Goal: Transaction & Acquisition: Purchase product/service

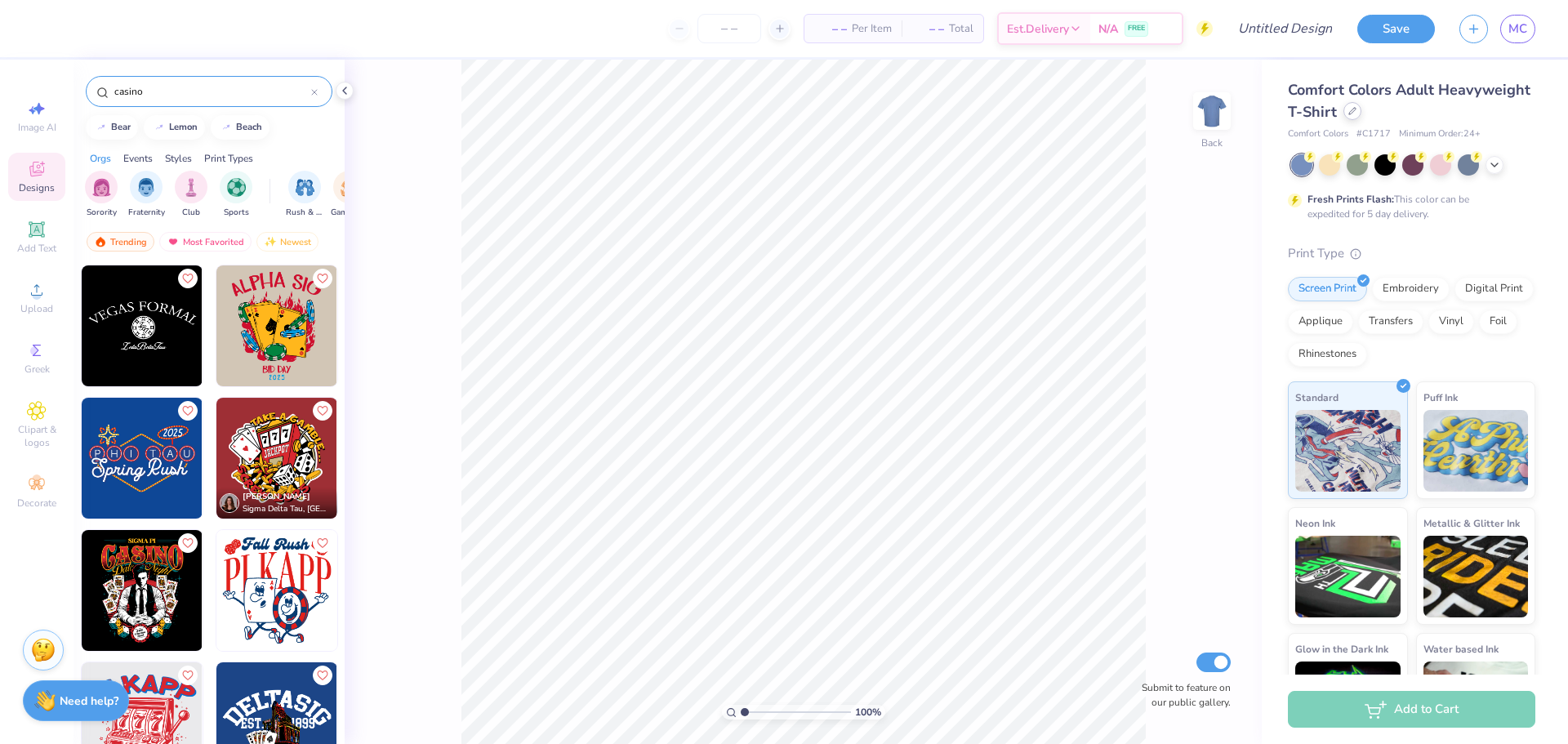
click at [1361, 113] on div at bounding box center [1352, 111] width 18 height 18
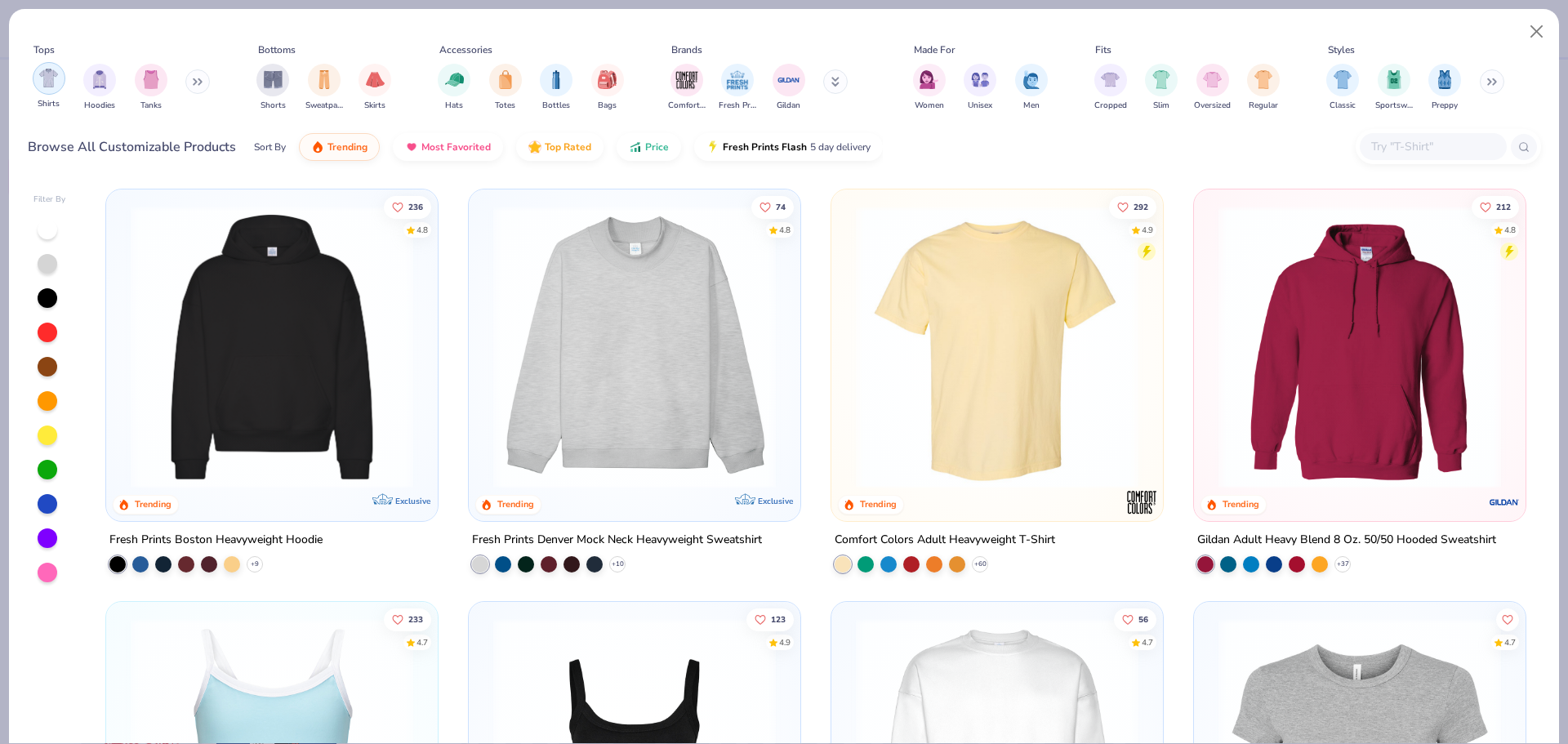
click at [48, 80] on img "filter for Shirts" at bounding box center [48, 78] width 19 height 19
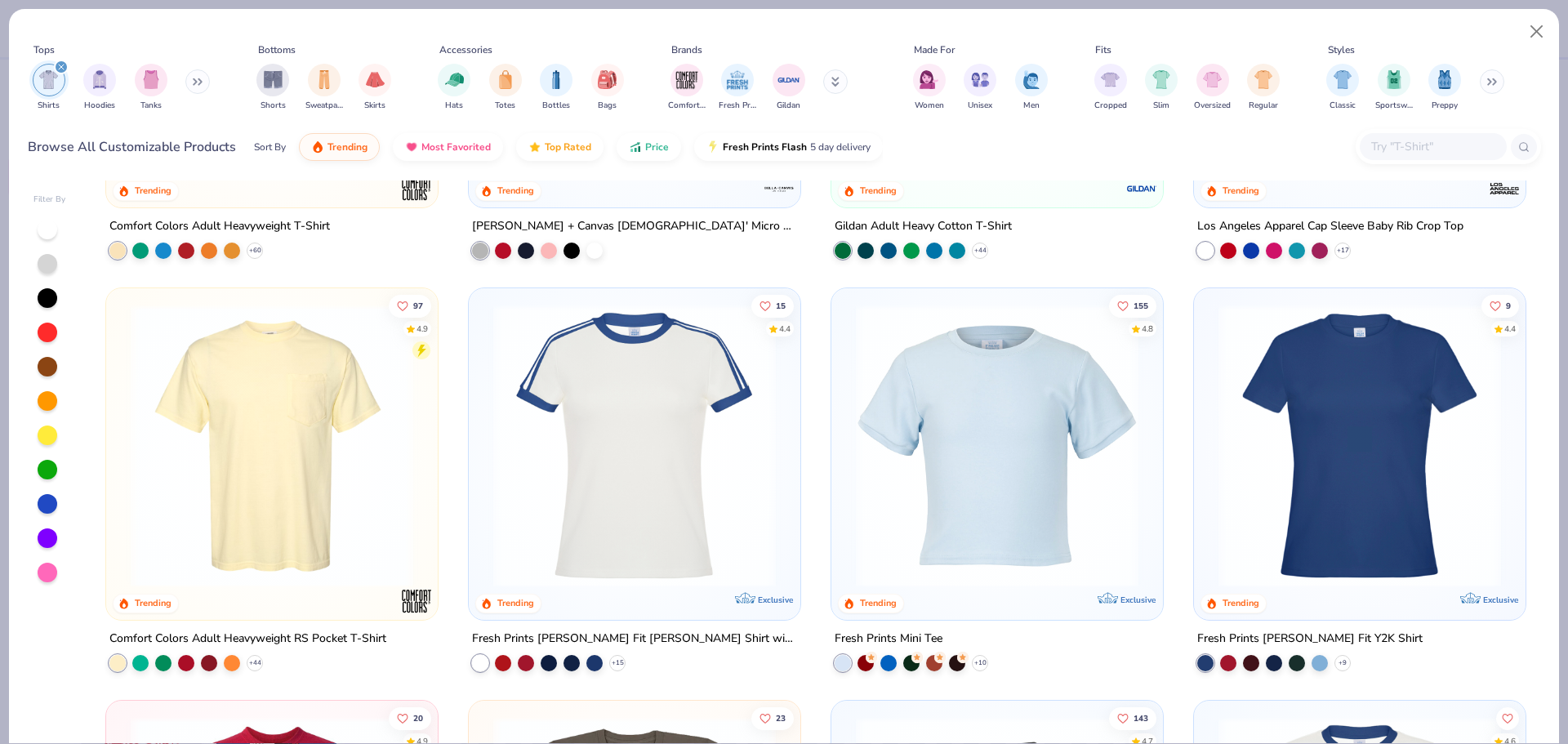
scroll to position [326, 0]
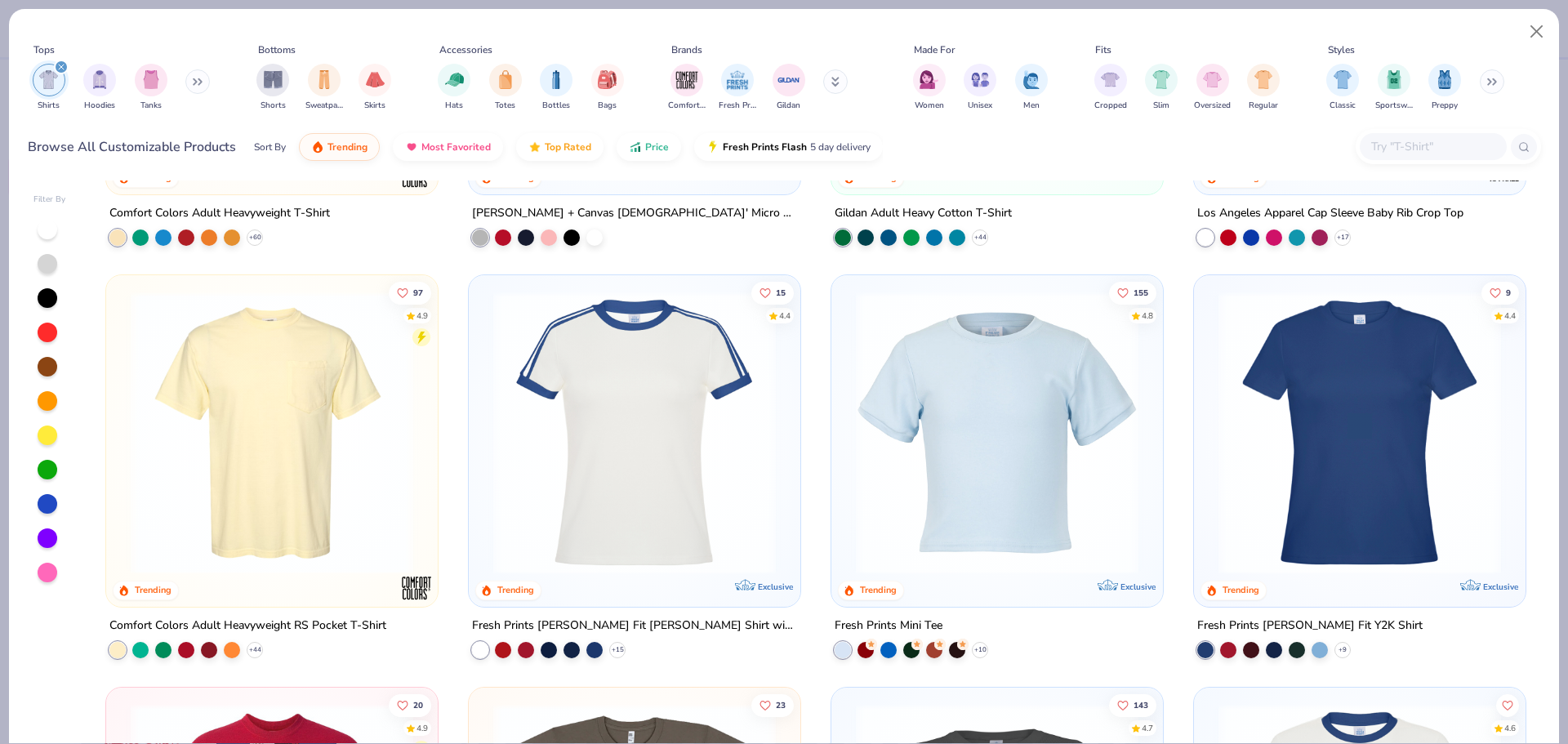
click at [296, 506] on img at bounding box center [272, 433] width 299 height 283
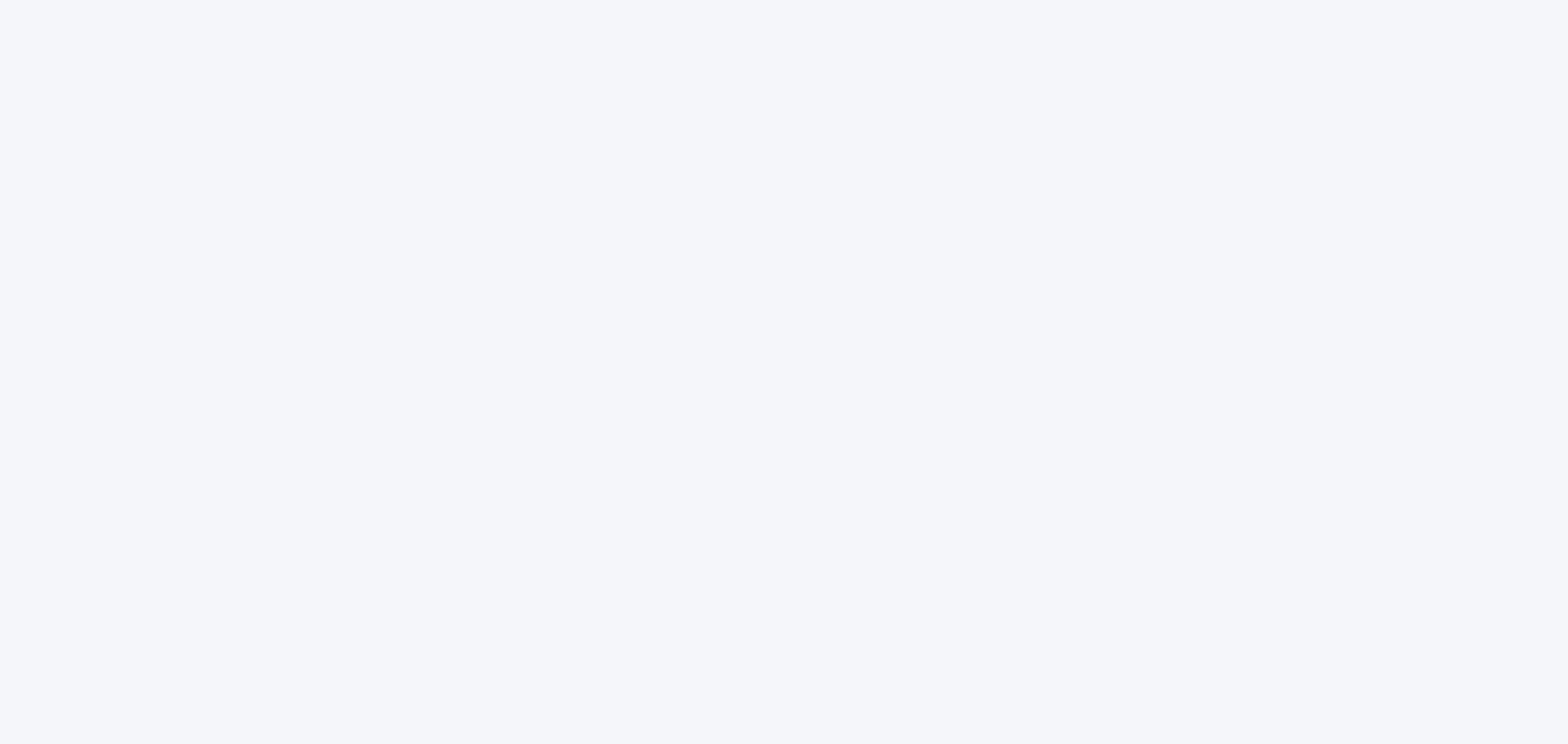
click at [172, 105] on div at bounding box center [784, 372] width 1568 height 744
click at [173, 105] on div at bounding box center [784, 372] width 1568 height 744
click at [181, 115] on div at bounding box center [784, 372] width 1568 height 744
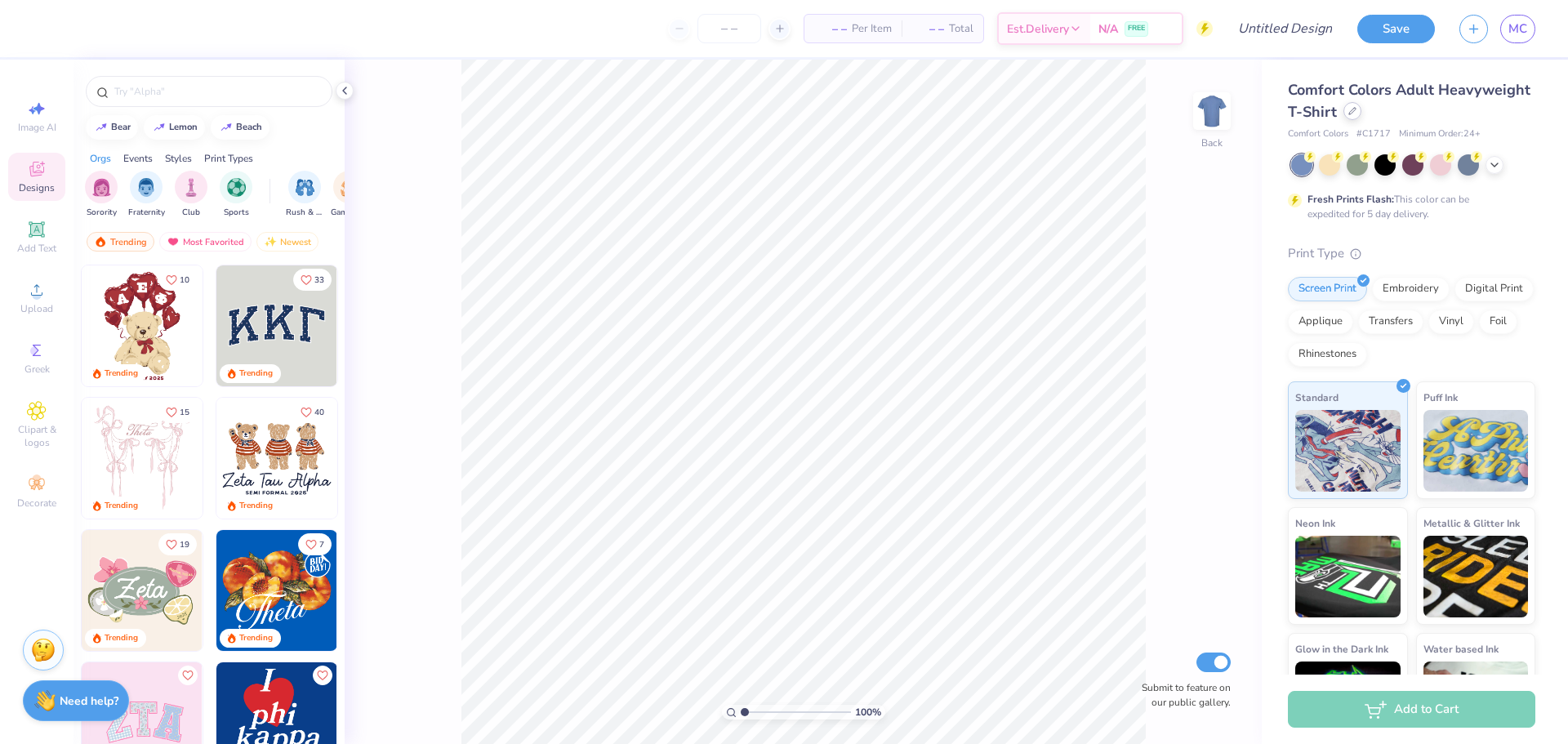
click at [1361, 119] on div at bounding box center [1352, 111] width 18 height 18
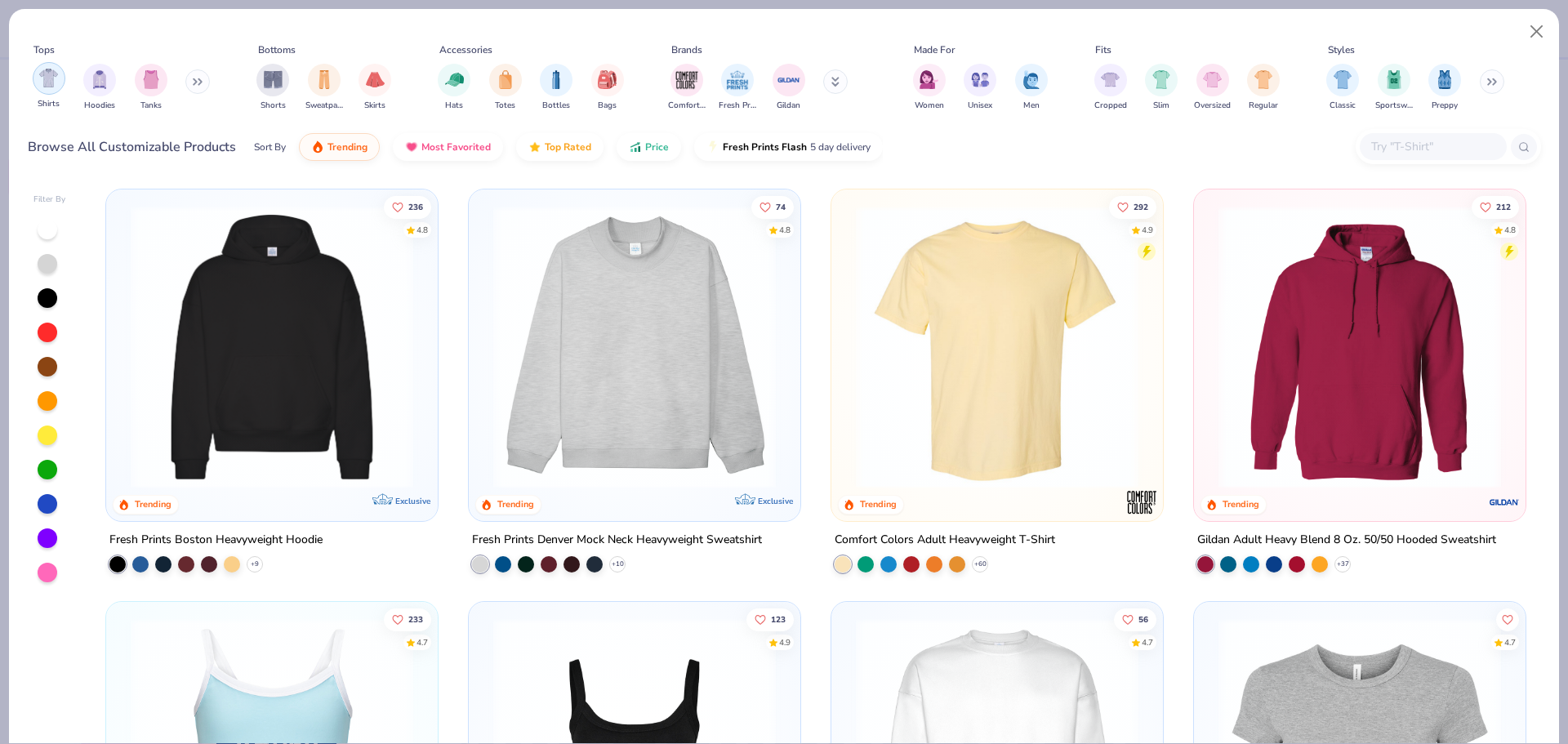
click at [46, 84] on img "filter for Shirts" at bounding box center [48, 78] width 19 height 19
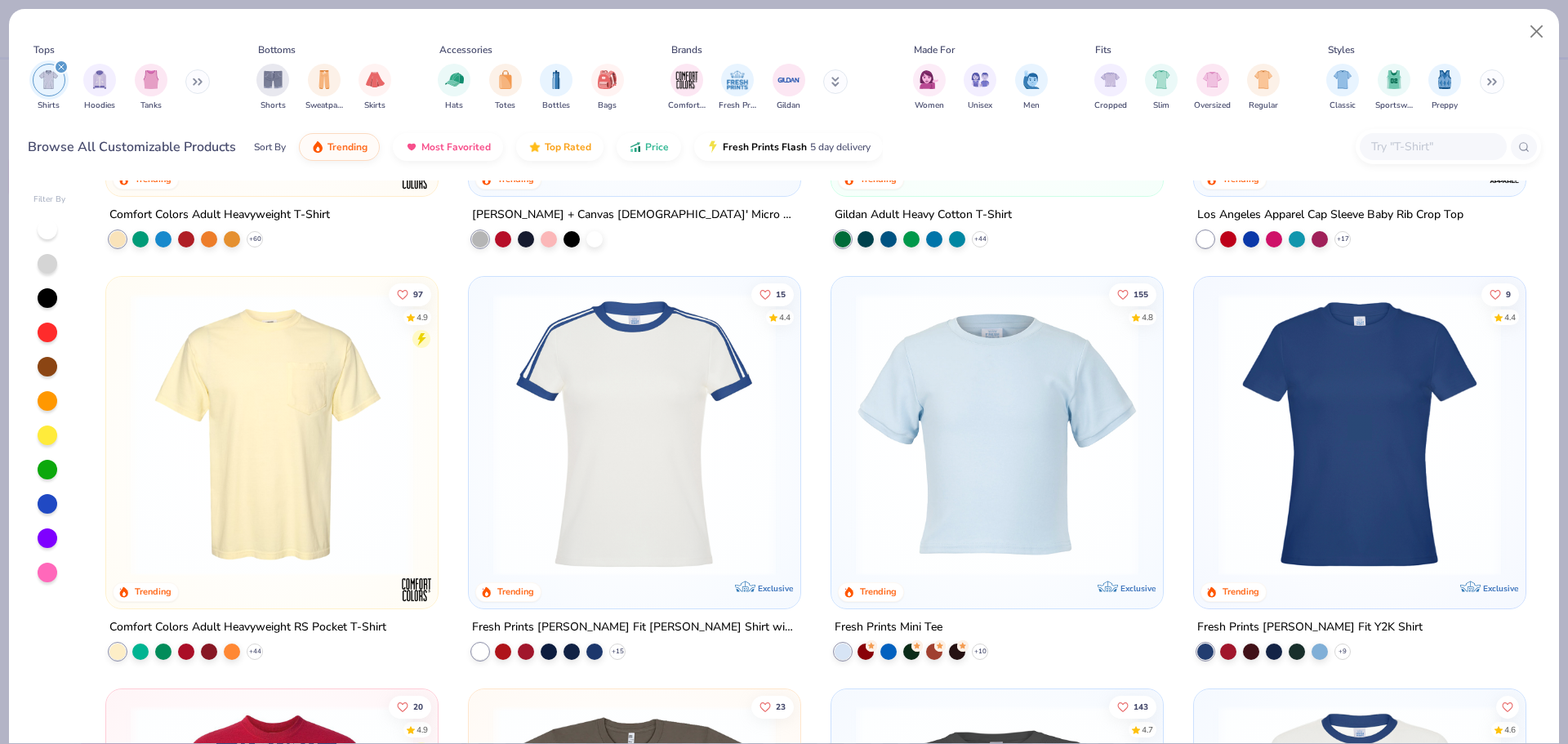
scroll to position [326, 0]
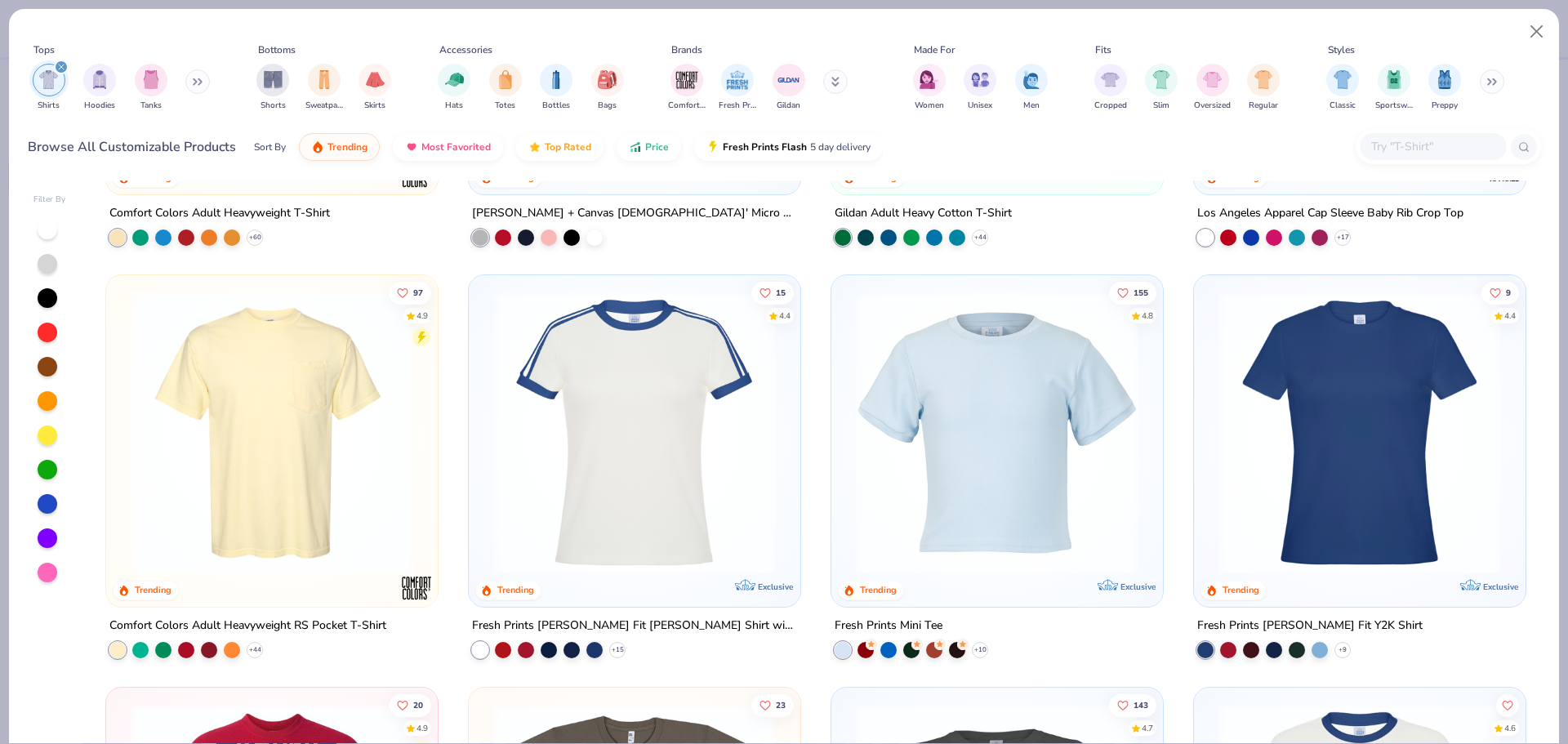
click at [181, 517] on img at bounding box center [272, 433] width 299 height 283
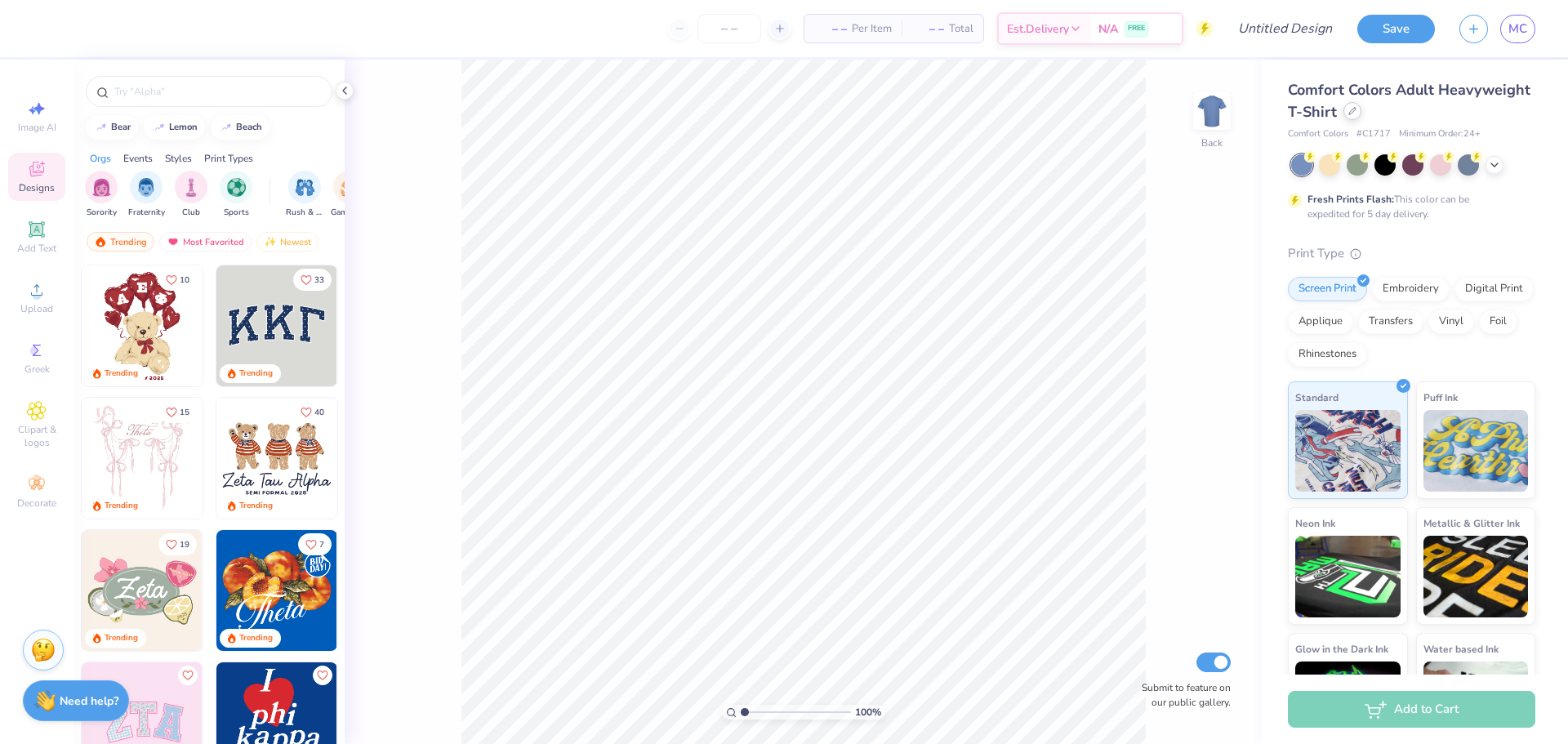
click at [1452, 118] on div "Comfort Colors Adult Heavyweight T-Shirt" at bounding box center [1411, 101] width 247 height 44
click at [1361, 110] on div at bounding box center [1352, 111] width 18 height 18
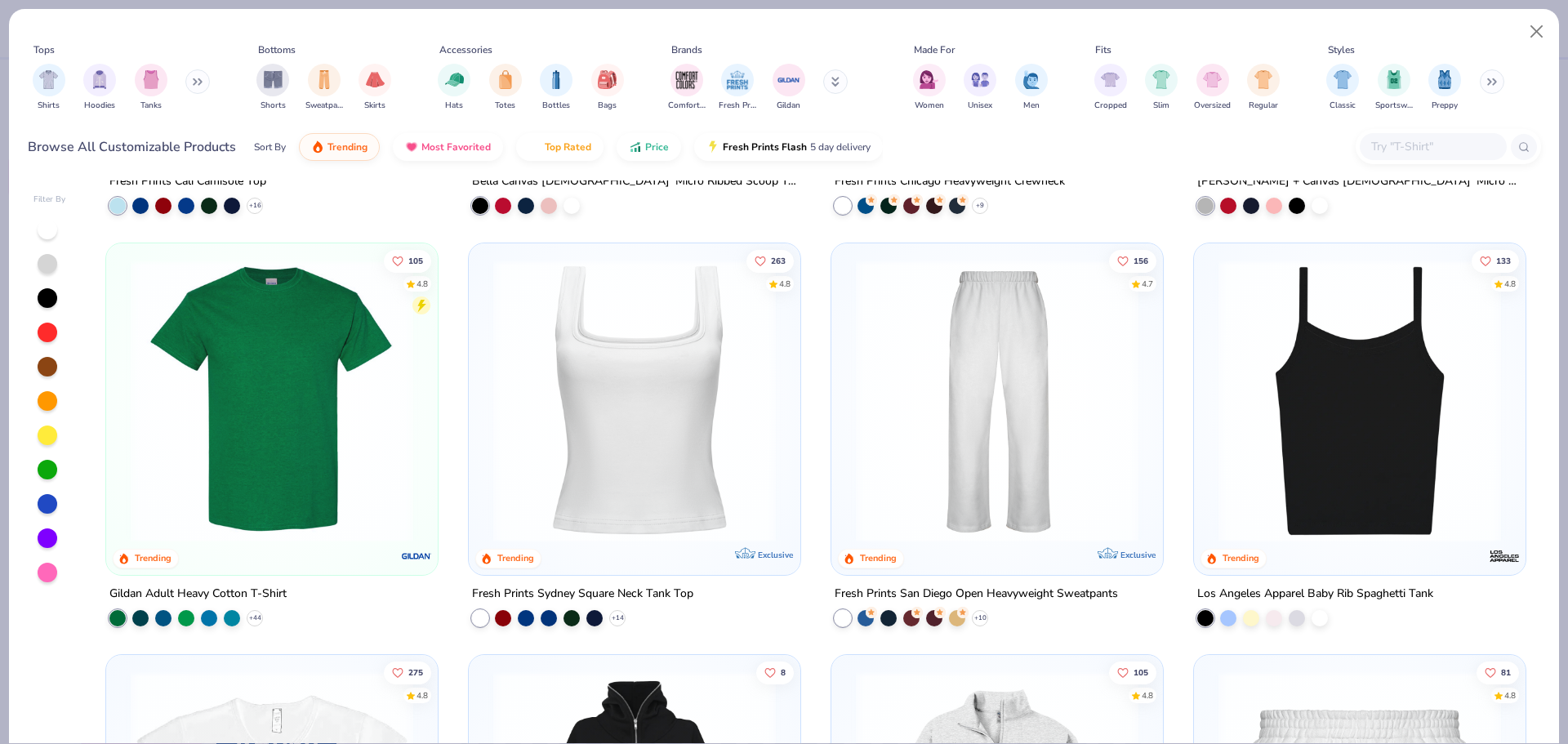
scroll to position [1062, 0]
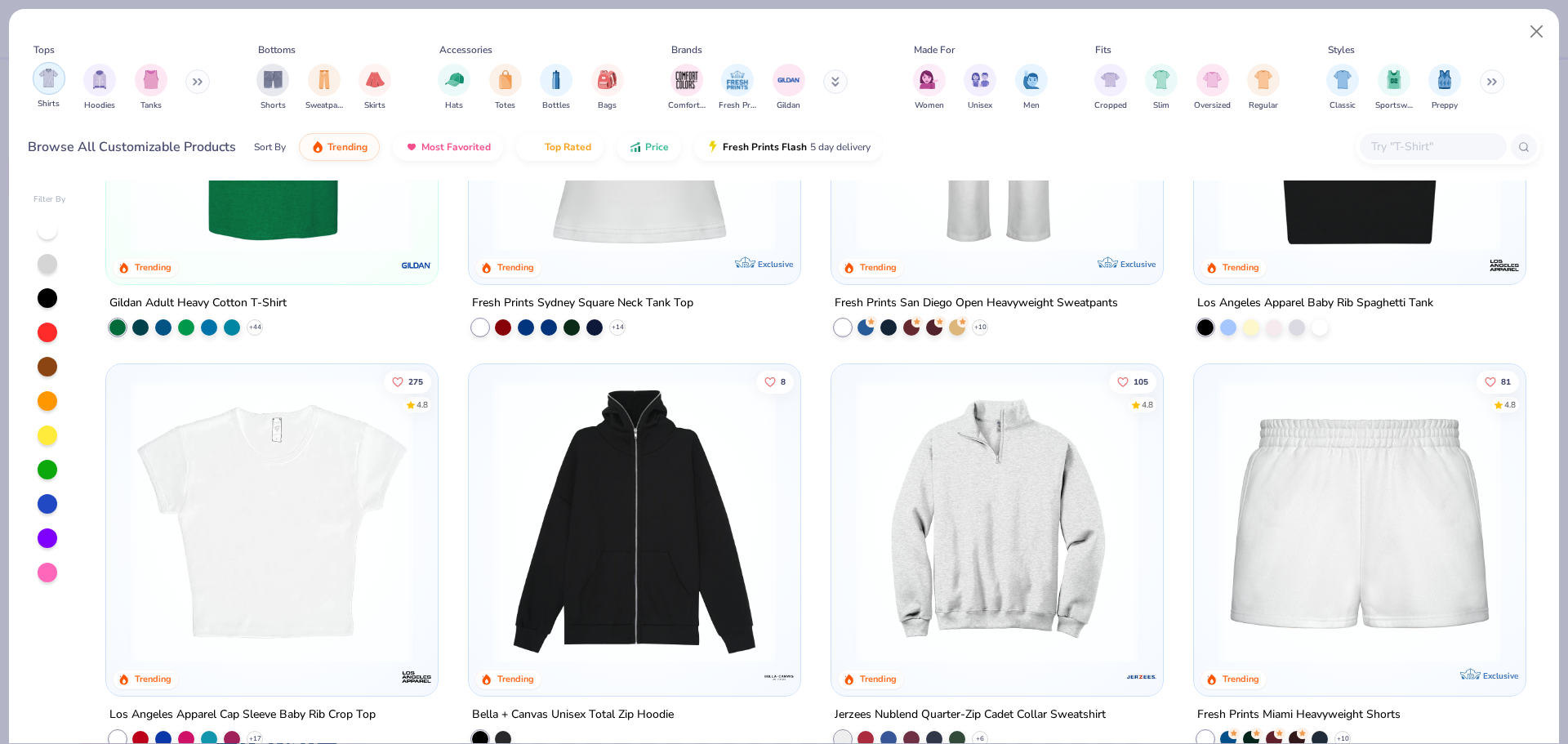
click at [49, 84] on img "filter for Shirts" at bounding box center [48, 78] width 19 height 19
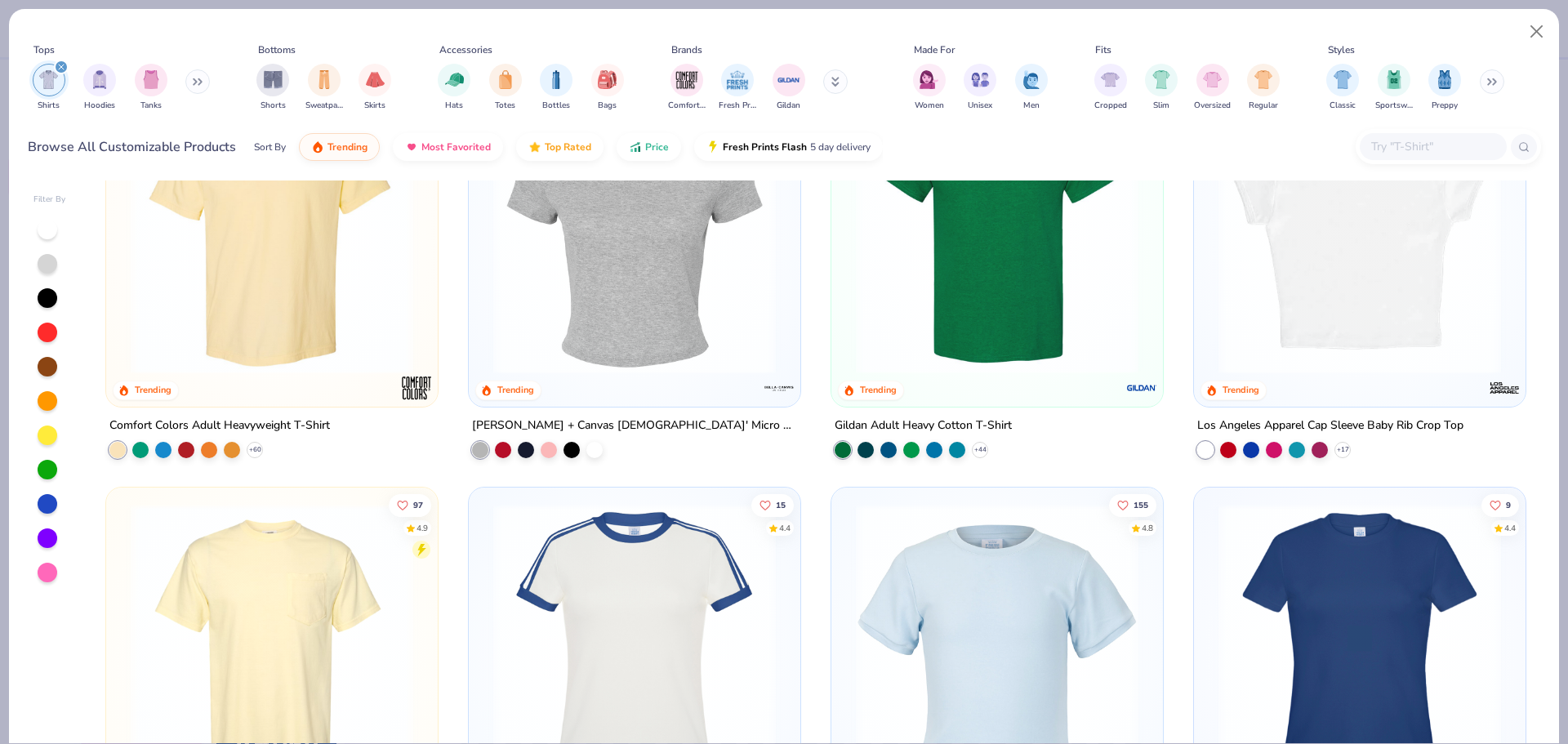
scroll to position [408, 0]
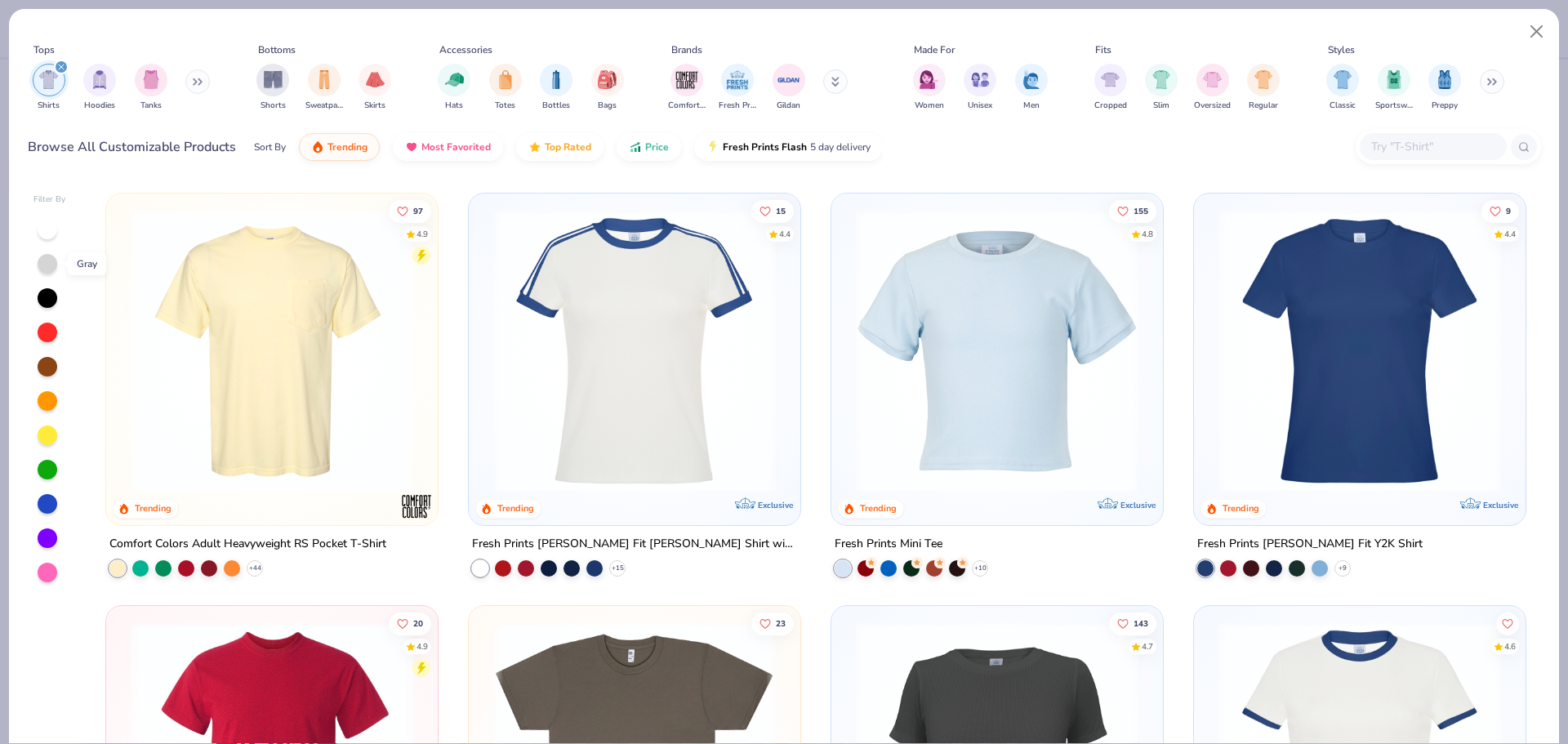
click at [41, 263] on div at bounding box center [47, 263] width 19 height 19
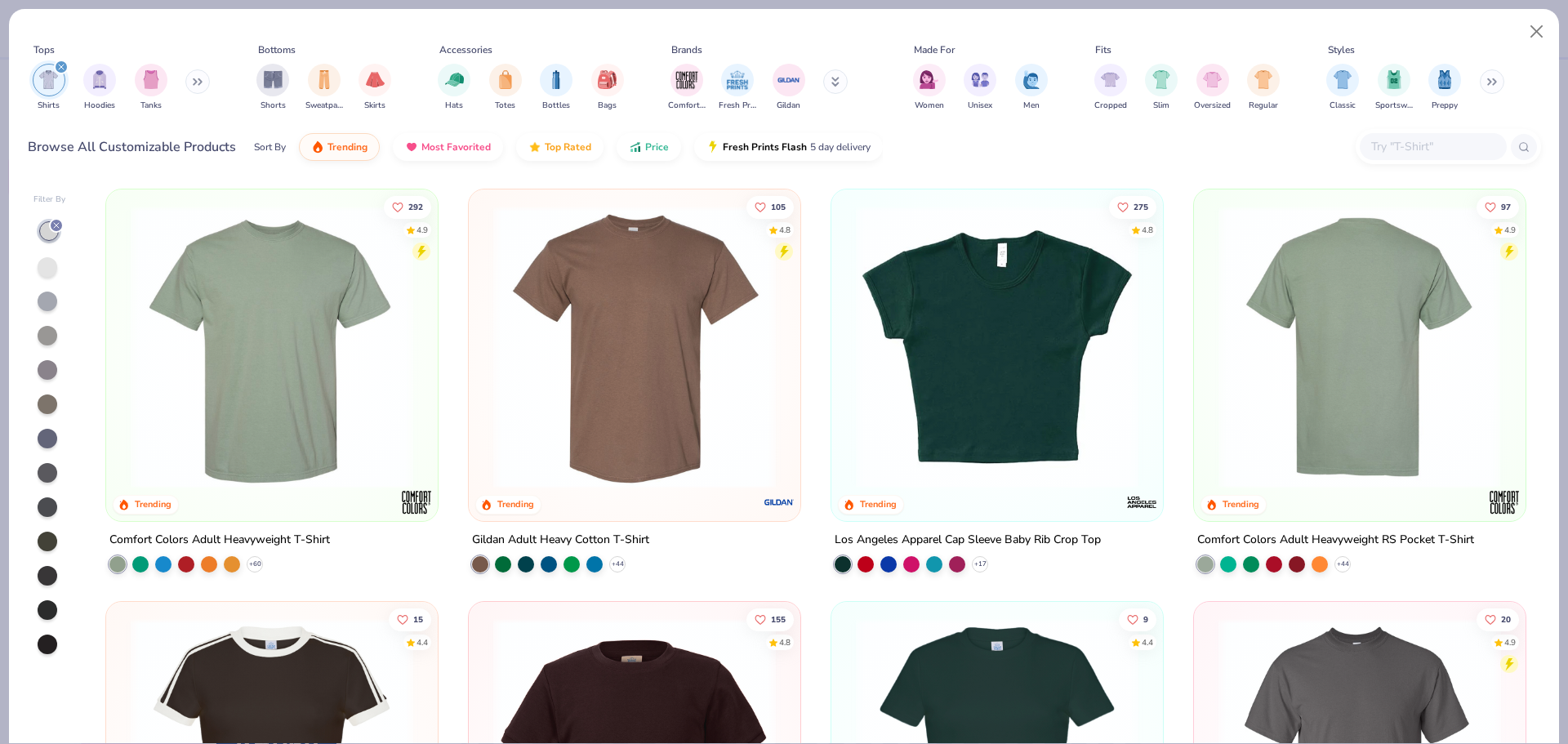
click at [1210, 362] on img at bounding box center [1061, 347] width 299 height 283
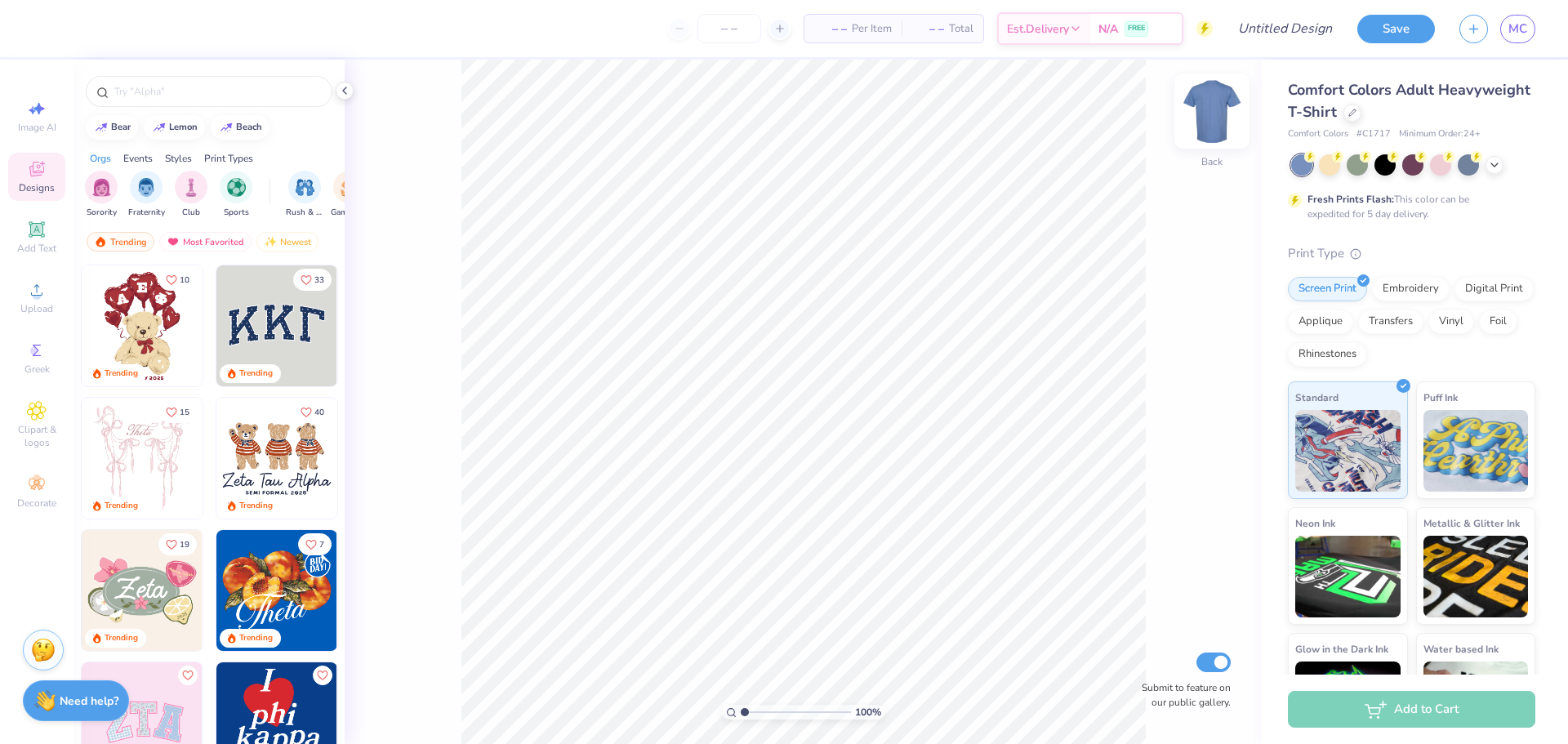
click at [1224, 111] on img at bounding box center [1211, 111] width 65 height 65
click at [1491, 169] on icon at bounding box center [1494, 163] width 13 height 13
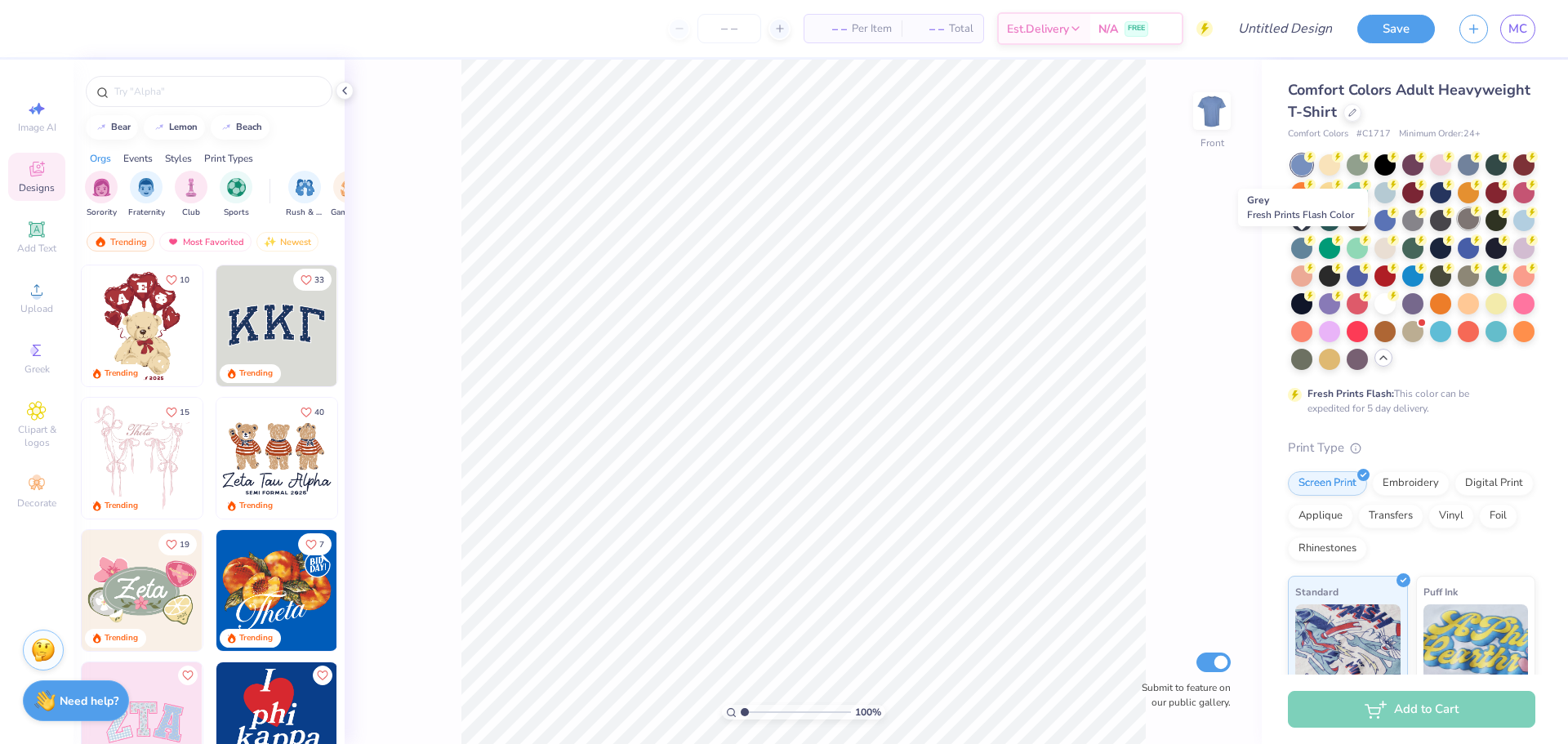
click at [1458, 229] on div at bounding box center [1468, 218] width 21 height 21
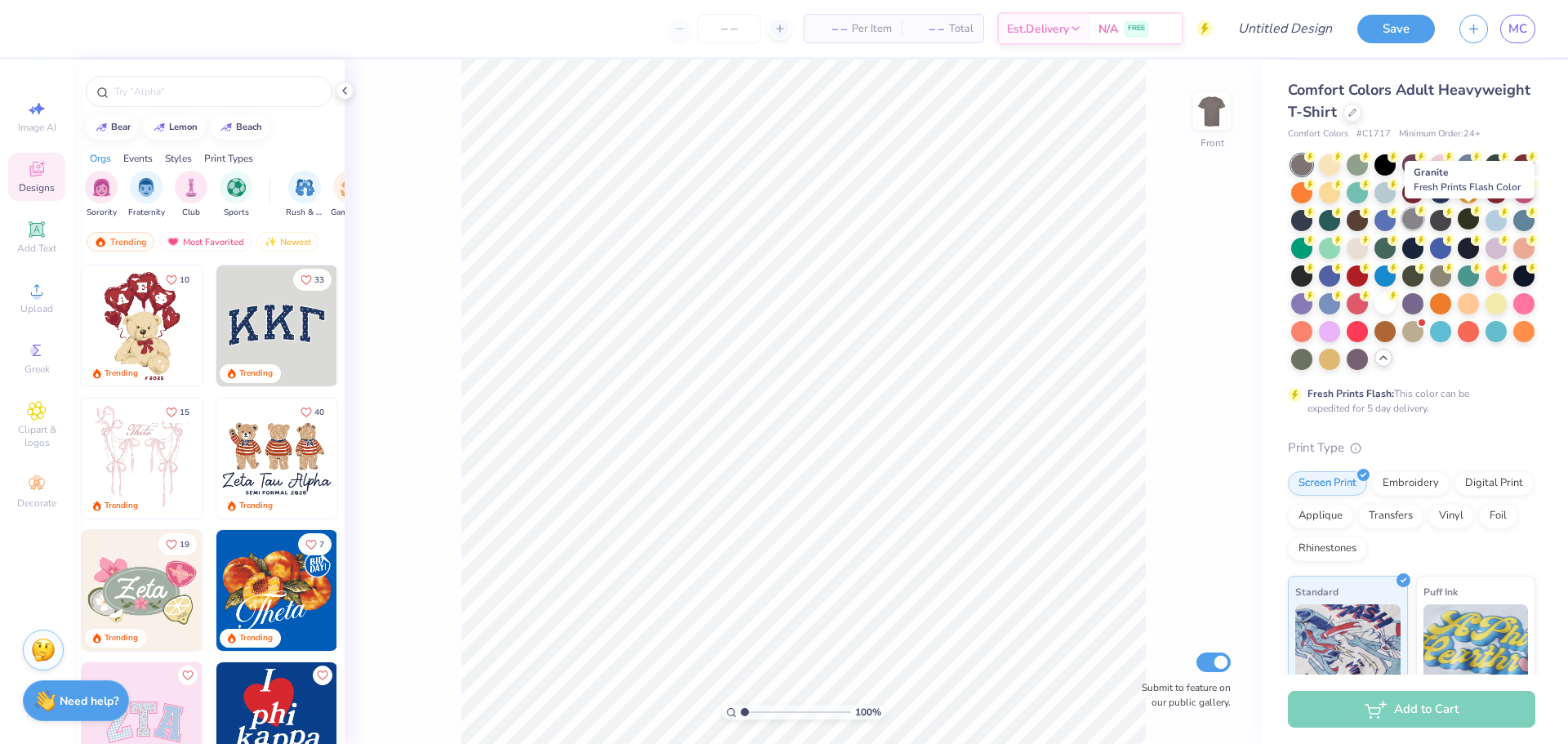
click at [1424, 219] on div at bounding box center [1412, 218] width 21 height 21
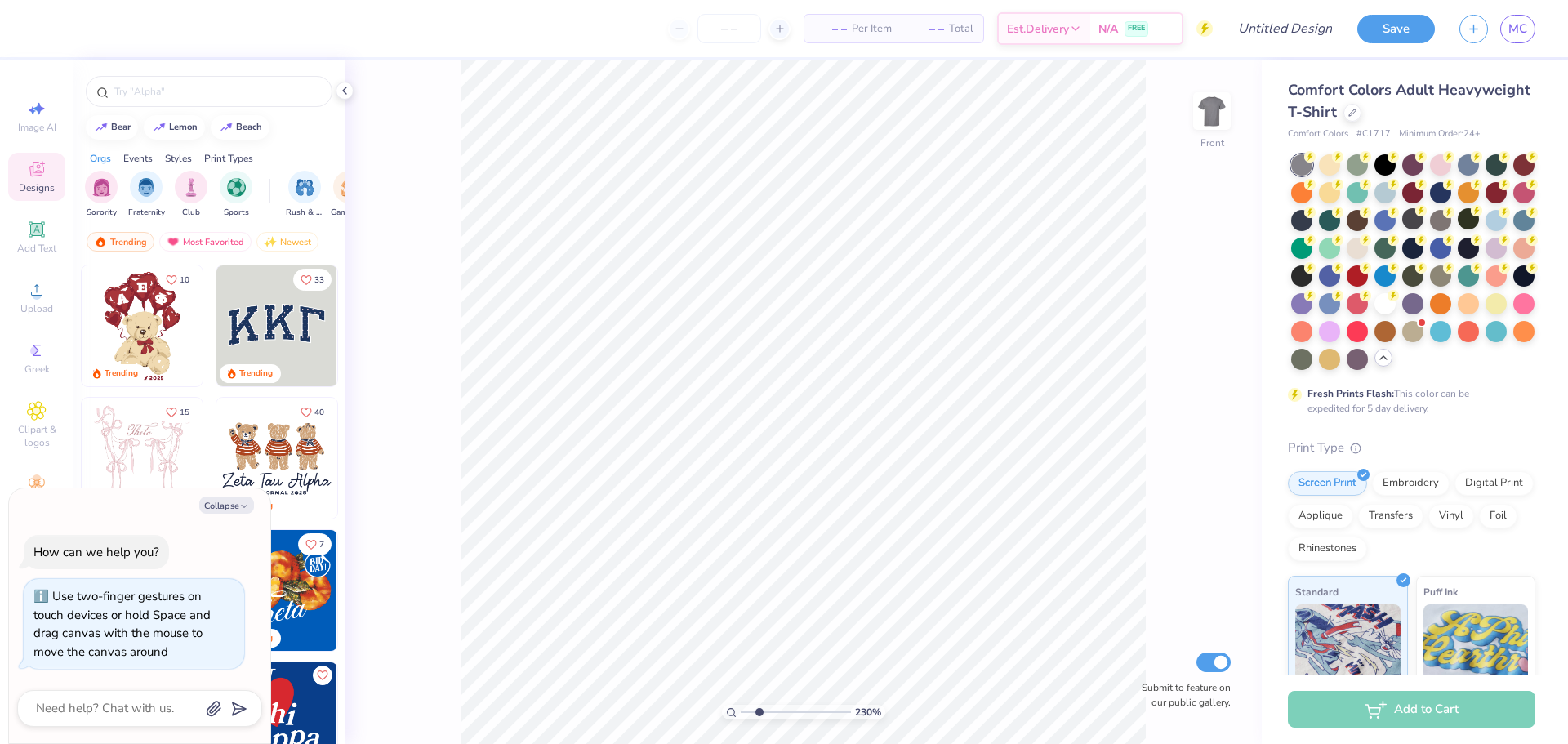
type input "2.53"
type textarea "x"
type input "1"
drag, startPoint x: 743, startPoint y: 718, endPoint x: 708, endPoint y: 721, distance: 35.1
click at [741, 720] on input "range" at bounding box center [795, 712] width 110 height 14
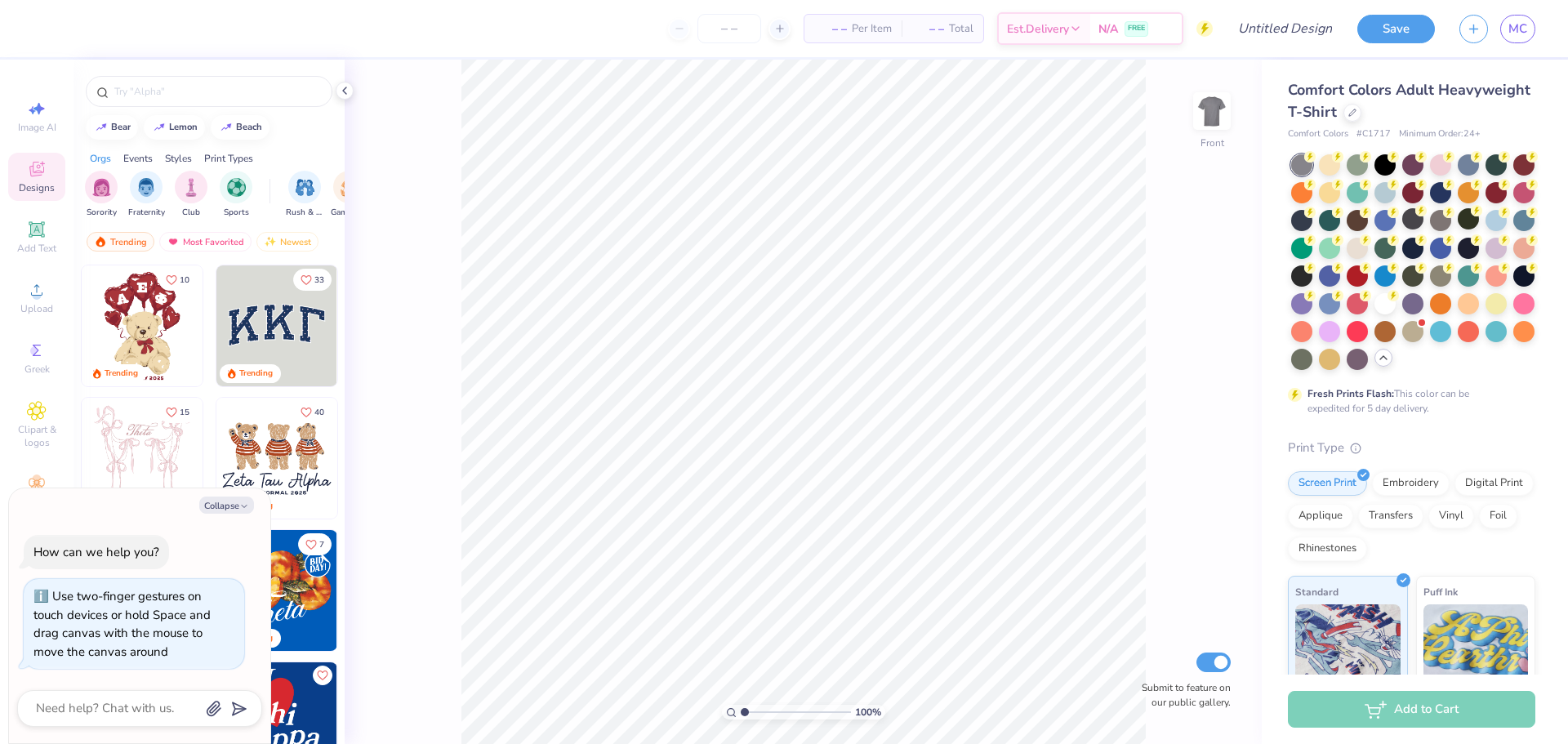
click at [652, 418] on div "100 % Front Submit to feature on our public gallery." at bounding box center [803, 402] width 917 height 684
click at [1458, 229] on div at bounding box center [1468, 218] width 21 height 21
click at [1455, 219] on div at bounding box center [1414, 262] width 245 height 216
click at [1424, 218] on div at bounding box center [1412, 218] width 21 height 21
type textarea "x"
